Goal: Navigation & Orientation: Find specific page/section

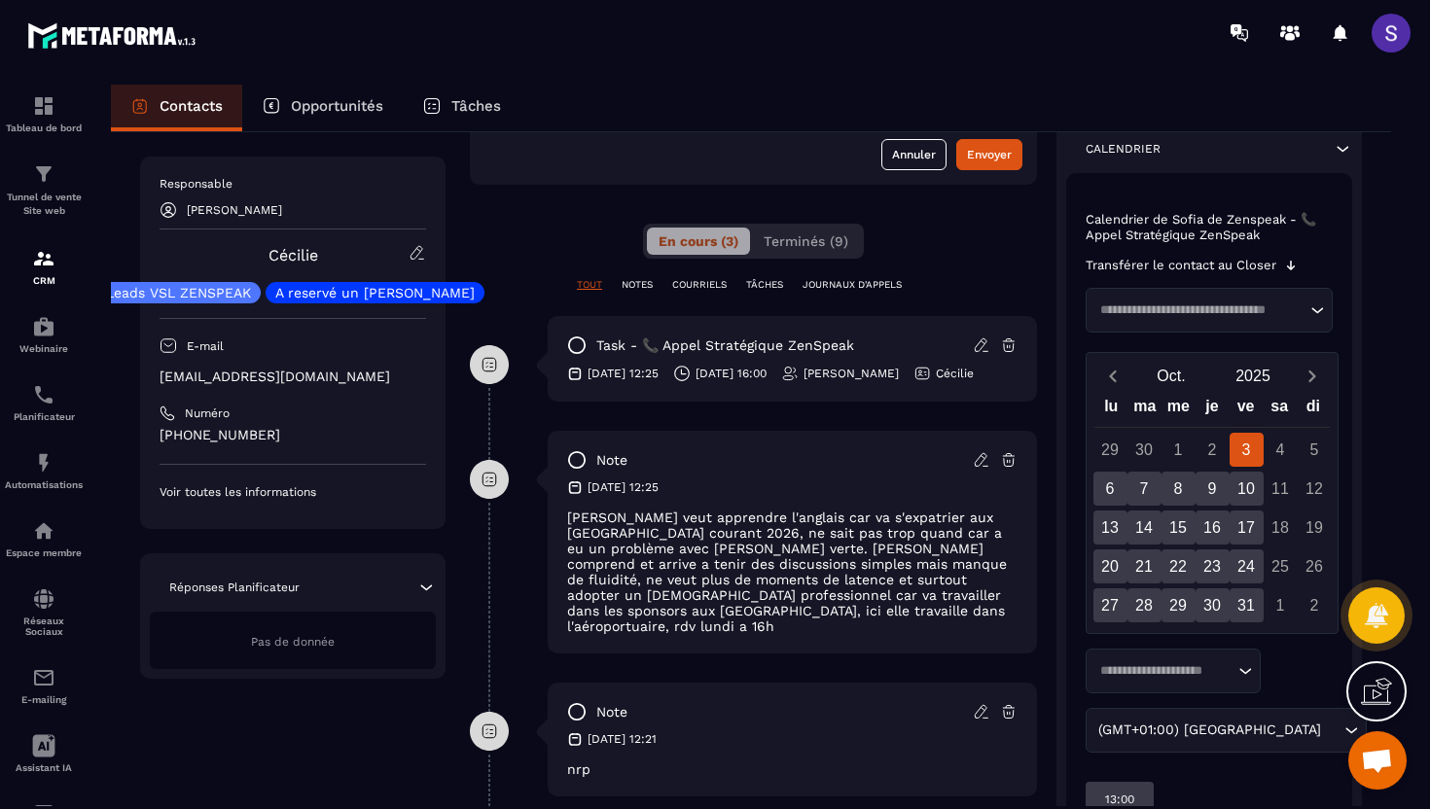
scroll to position [300, 0]
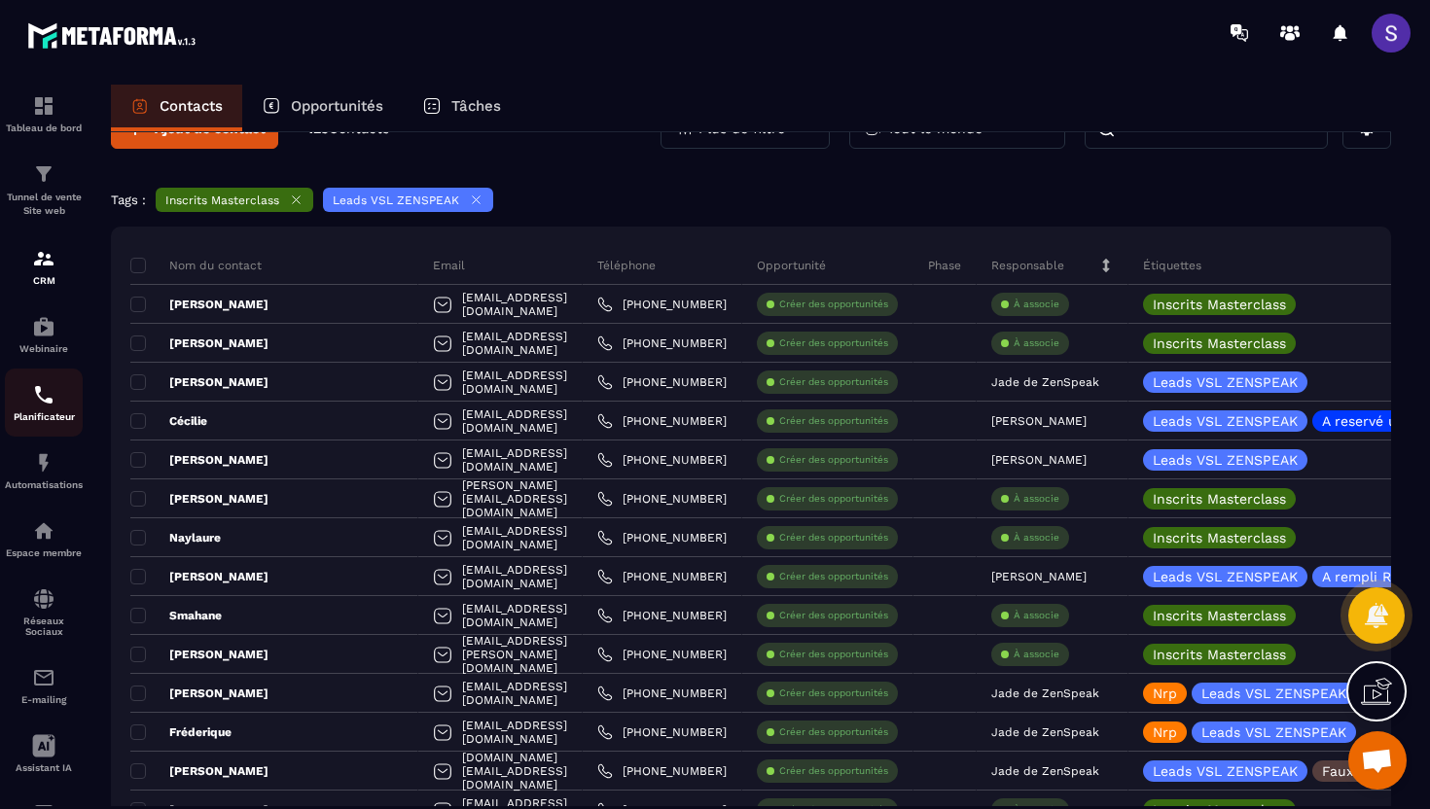
click at [43, 392] on img at bounding box center [43, 394] width 23 height 23
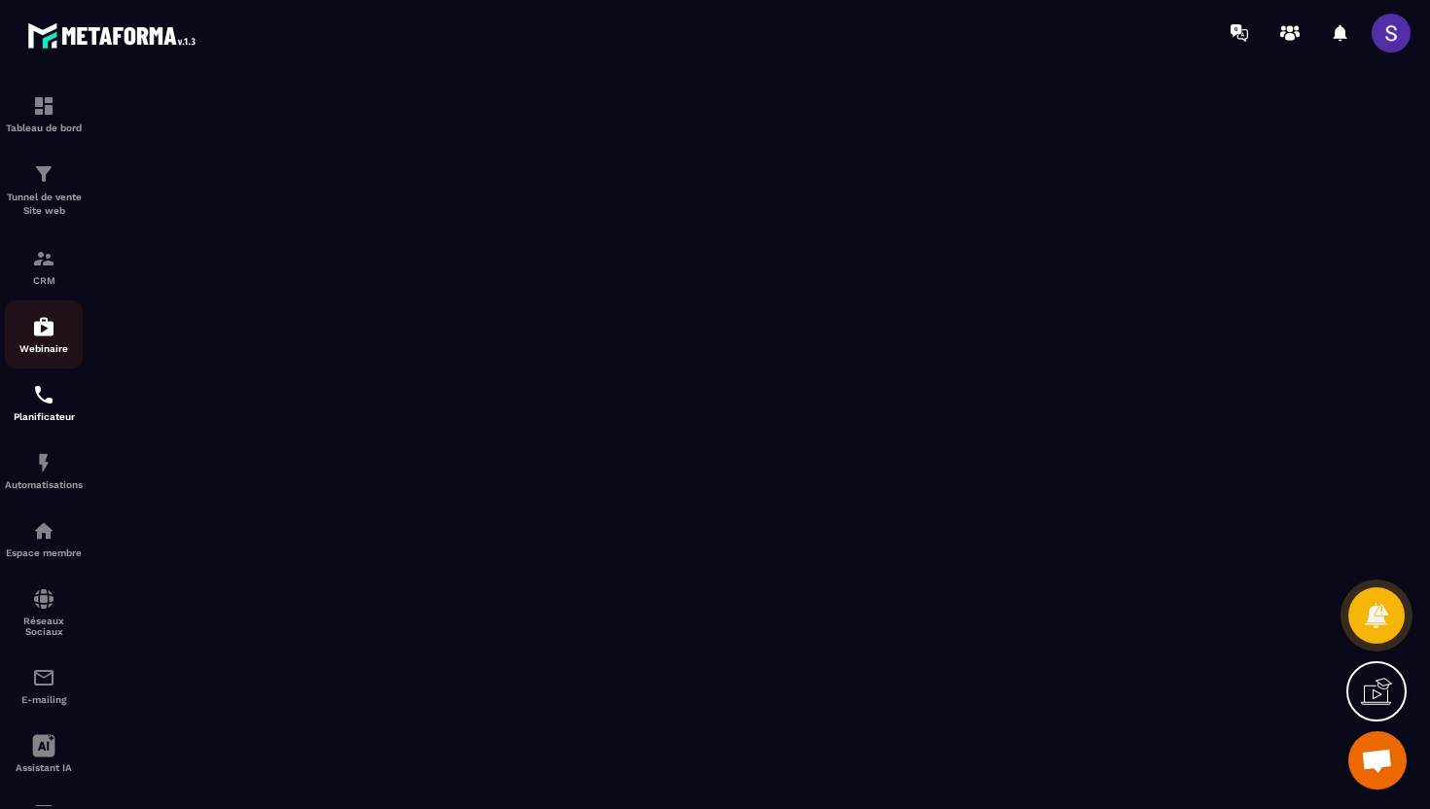
click at [34, 329] on img at bounding box center [43, 326] width 23 height 23
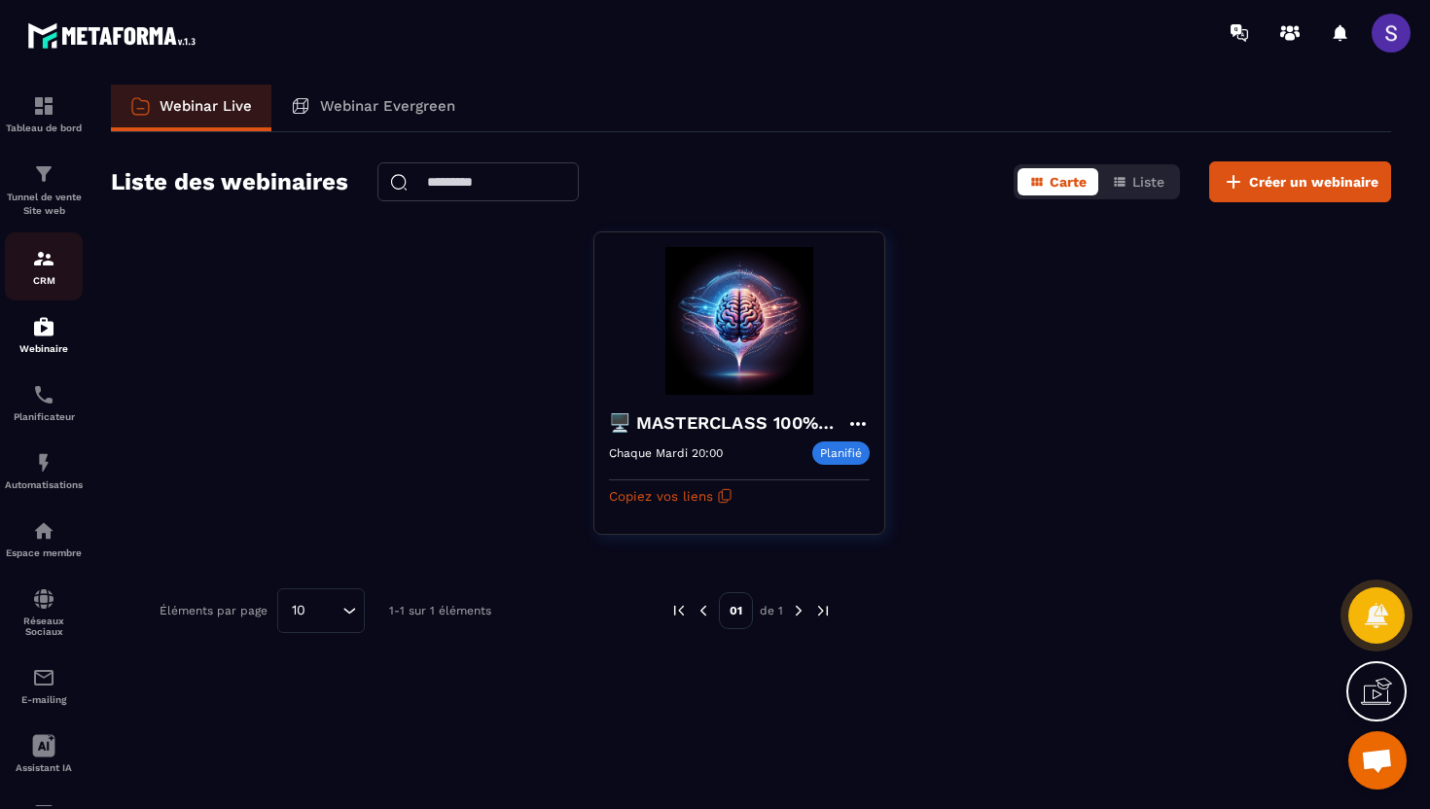
click at [52, 279] on p "CRM" at bounding box center [44, 280] width 78 height 11
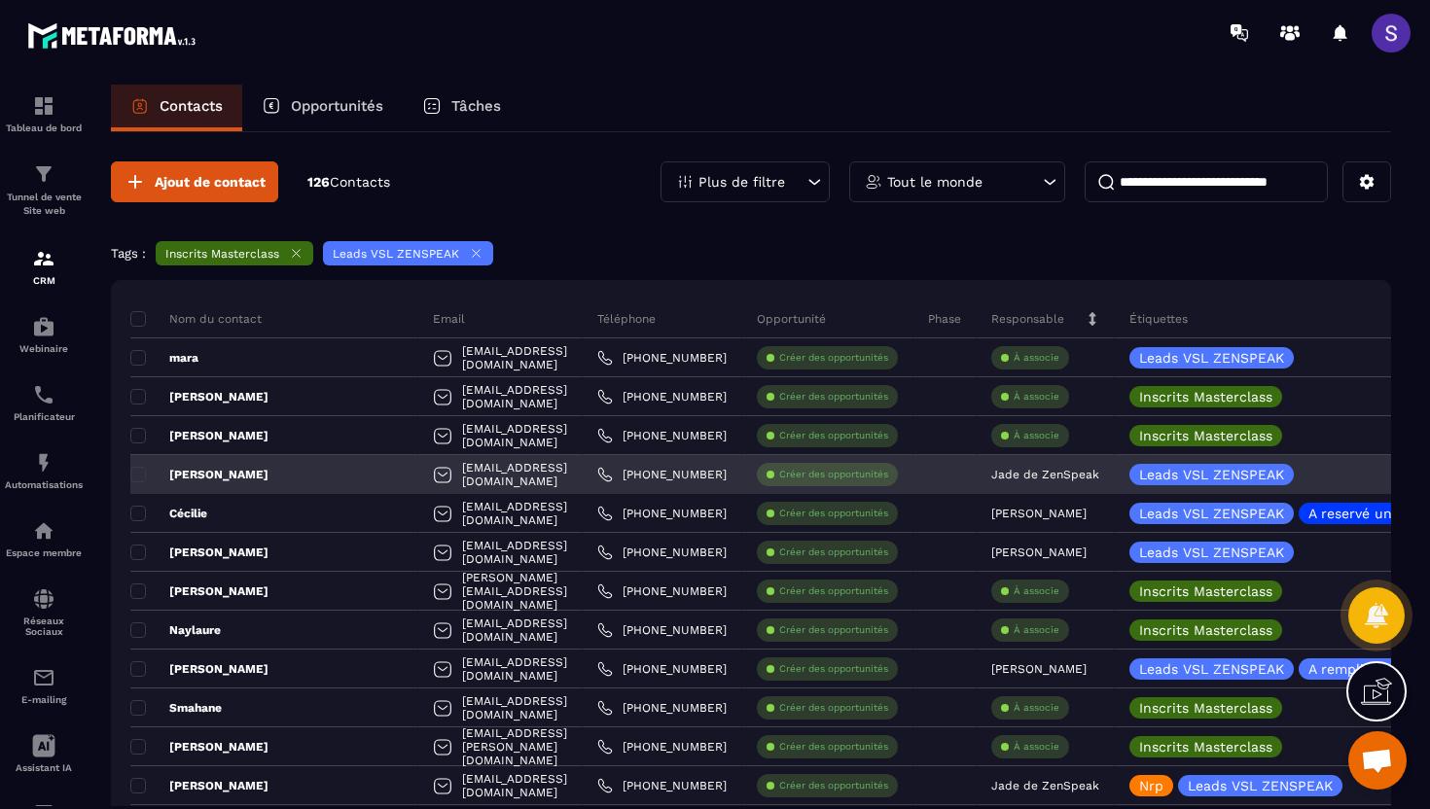
click at [500, 475] on div "[EMAIL_ADDRESS][DOMAIN_NAME]" at bounding box center [500, 474] width 164 height 39
click at [182, 473] on p "[PERSON_NAME]" at bounding box center [199, 475] width 138 height 16
